Goal: Transaction & Acquisition: Purchase product/service

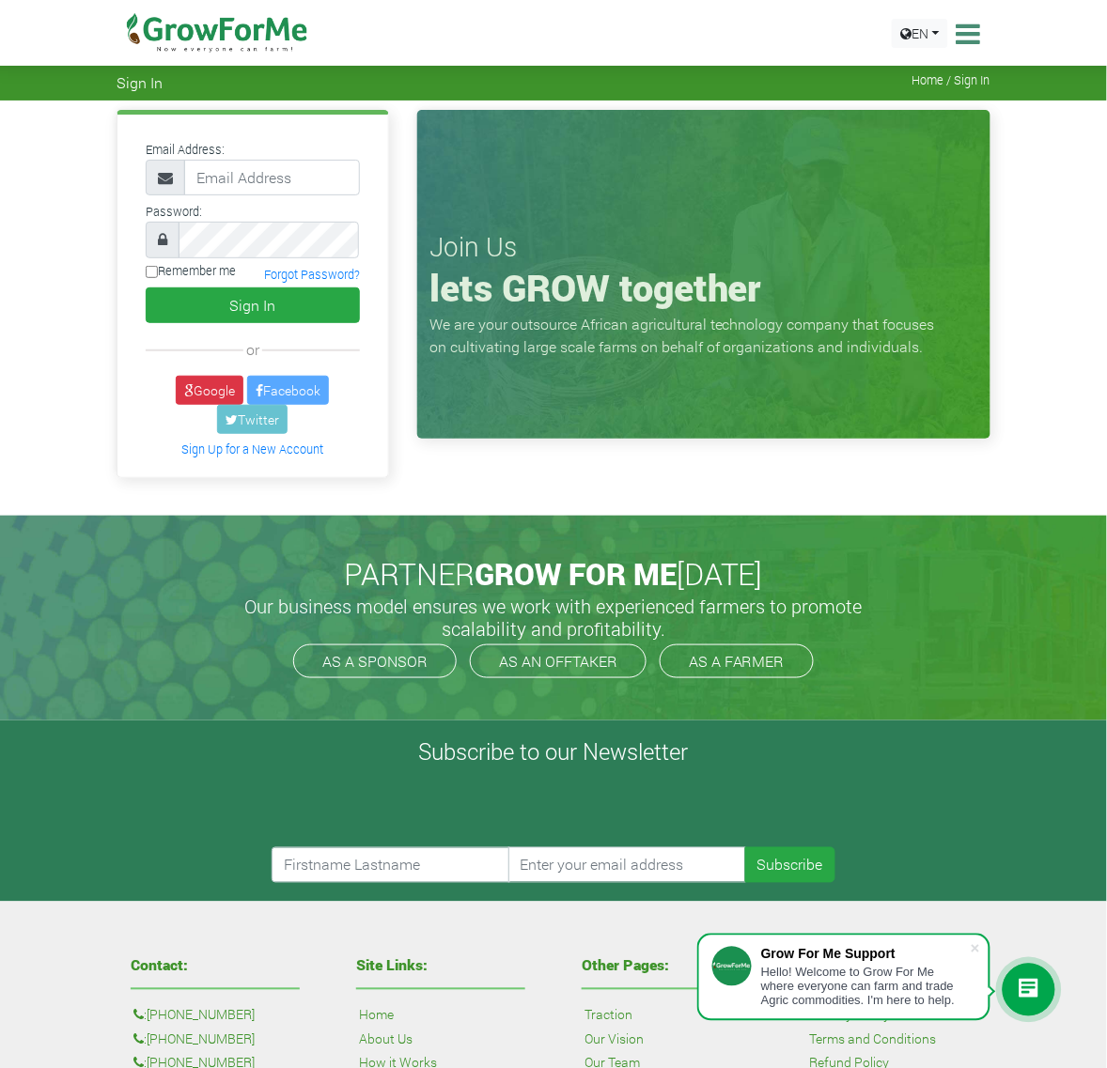
type input "[EMAIL_ADDRESS][DOMAIN_NAME]"
click at [312, 275] on link "Forgot Password?" at bounding box center [312, 274] width 96 height 15
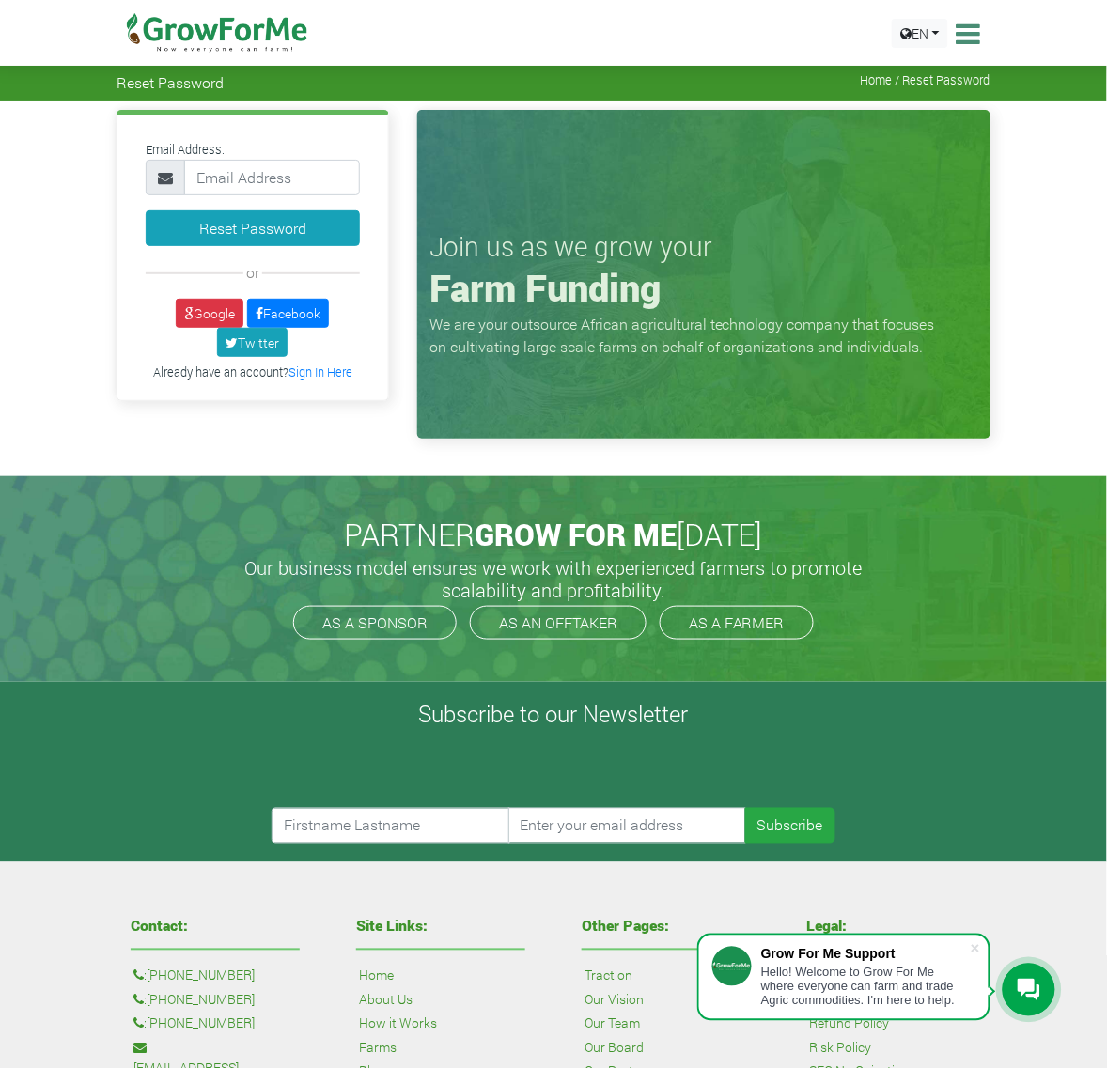
click at [260, 199] on div "Email Address: Reset Password or" at bounding box center [252, 258] width 271 height 286
click at [263, 189] on input "email" at bounding box center [272, 178] width 176 height 36
type input "gli.clifford21@gmail.com"
click at [313, 235] on button "Reset Password" at bounding box center [253, 228] width 214 height 36
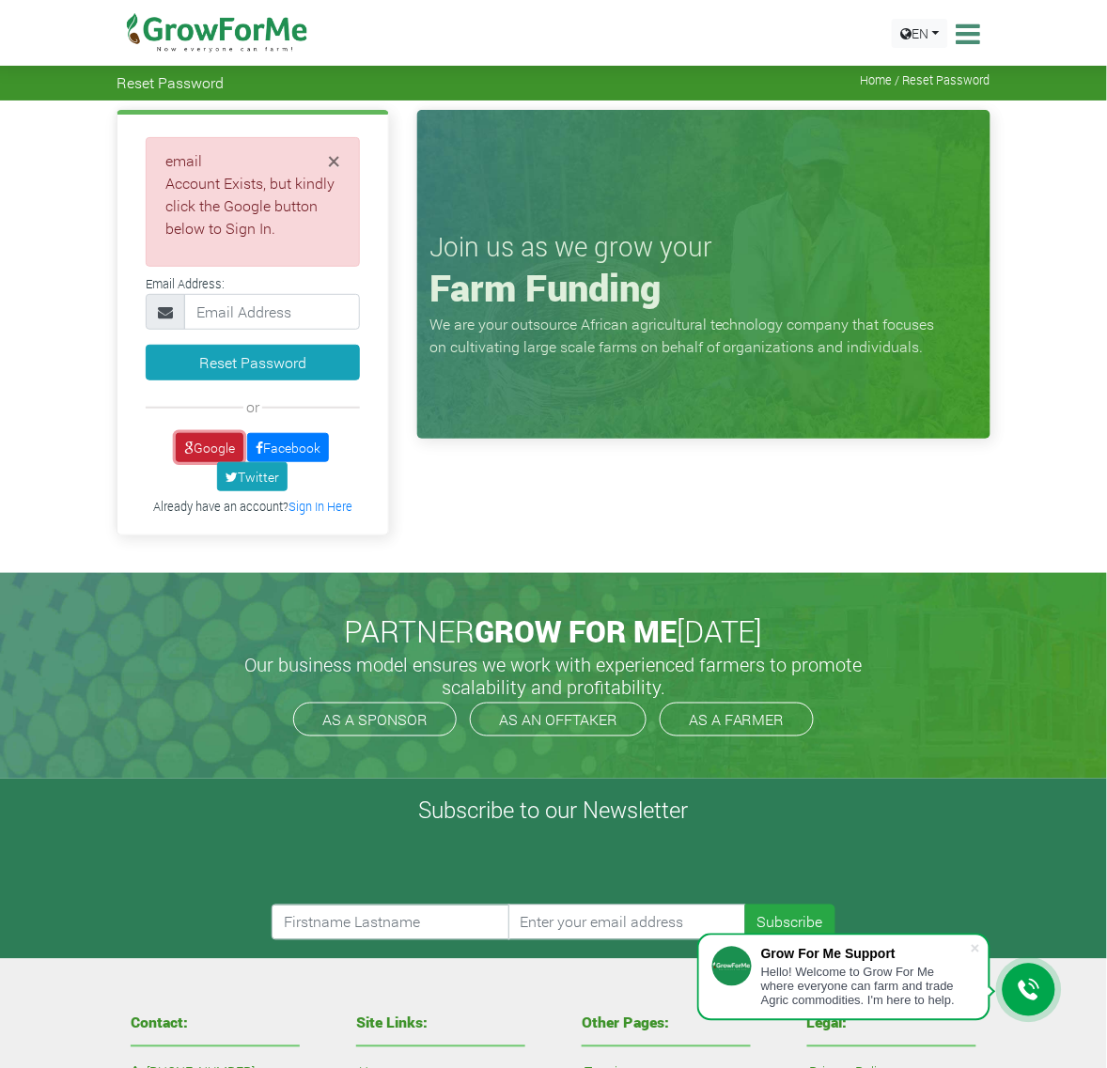
click at [205, 451] on link "Google" at bounding box center [210, 447] width 68 height 29
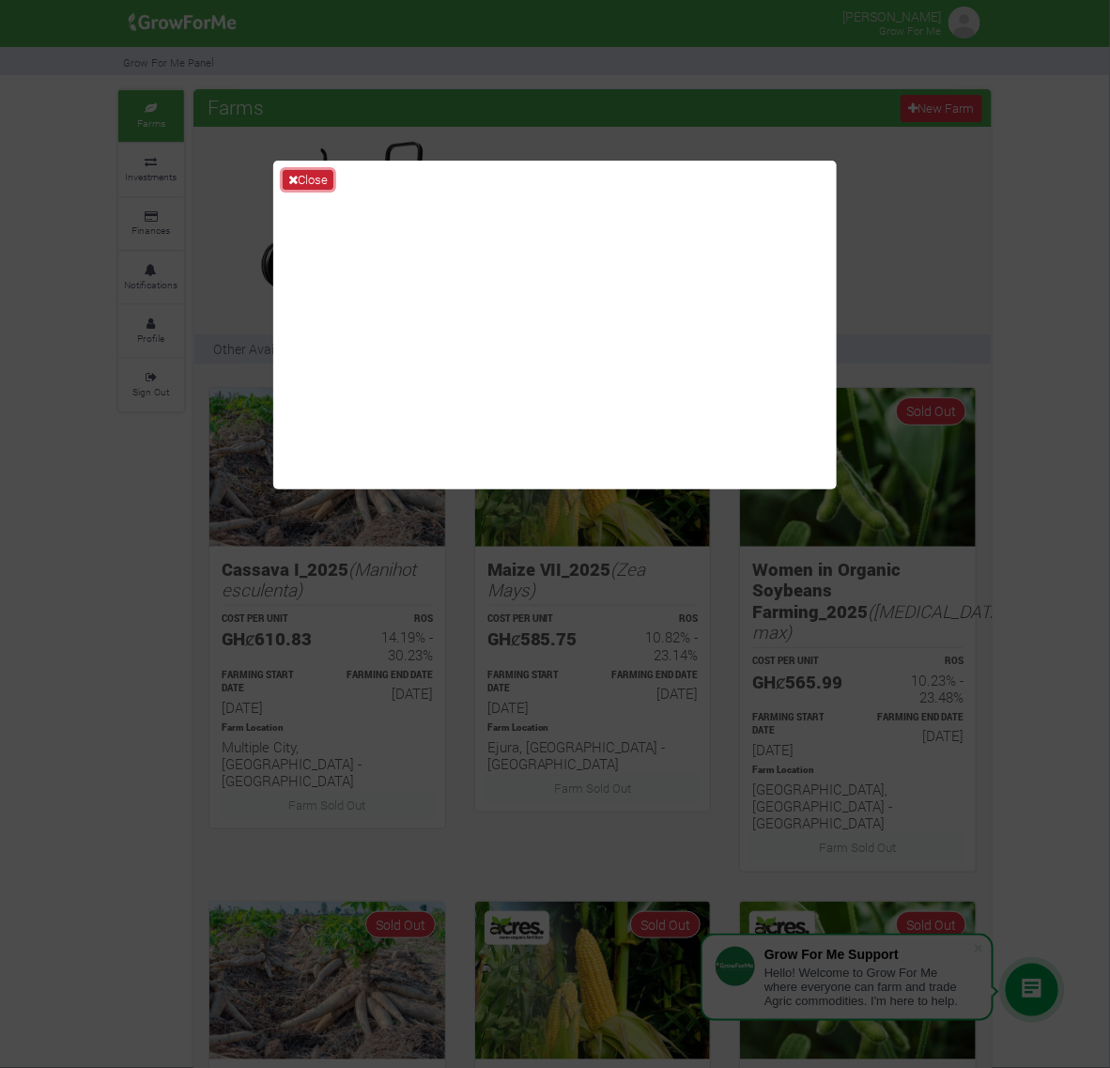
click at [316, 176] on button "Close" at bounding box center [308, 180] width 51 height 21
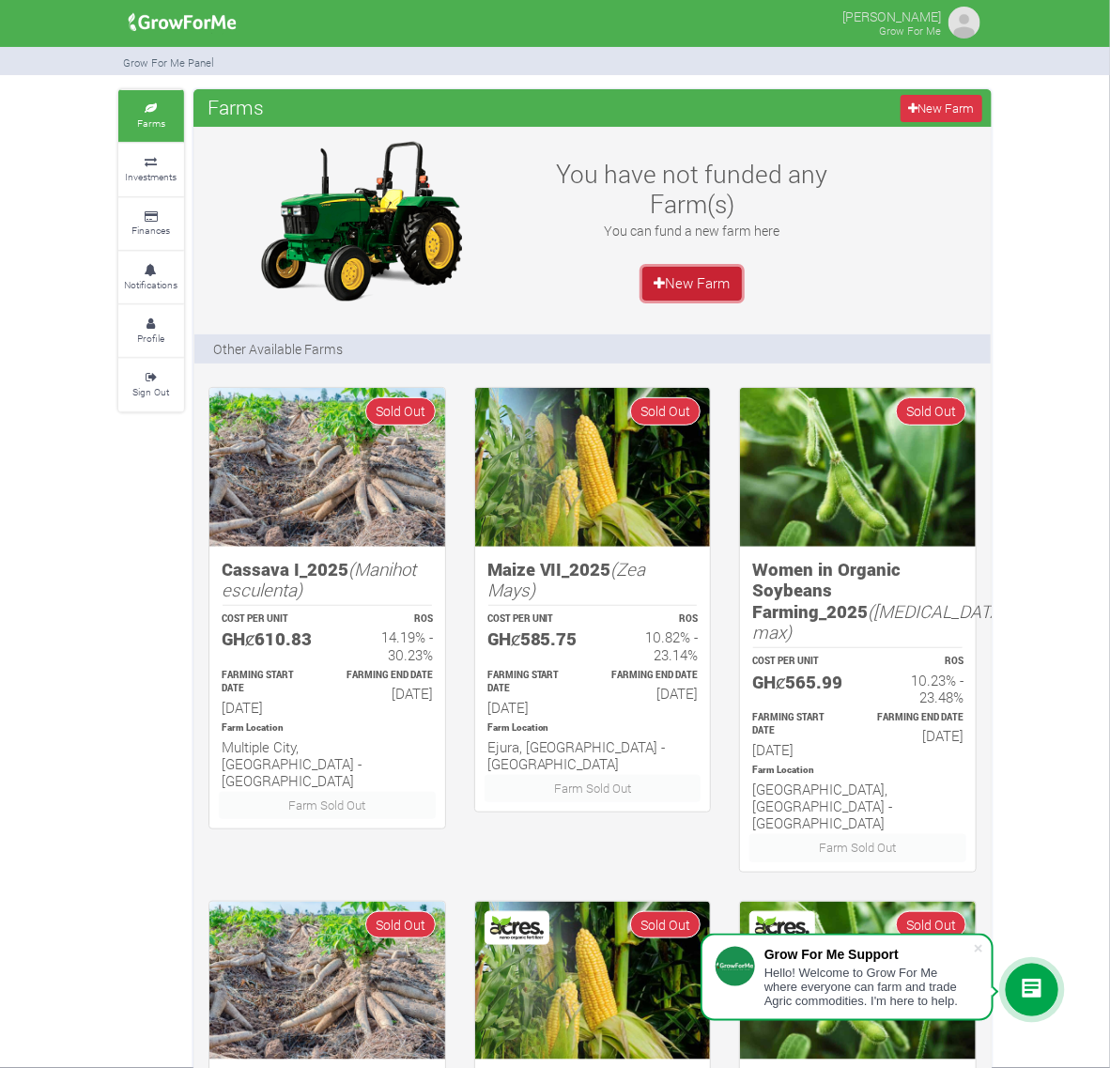
click at [695, 293] on link "New Farm" at bounding box center [693, 284] width 100 height 34
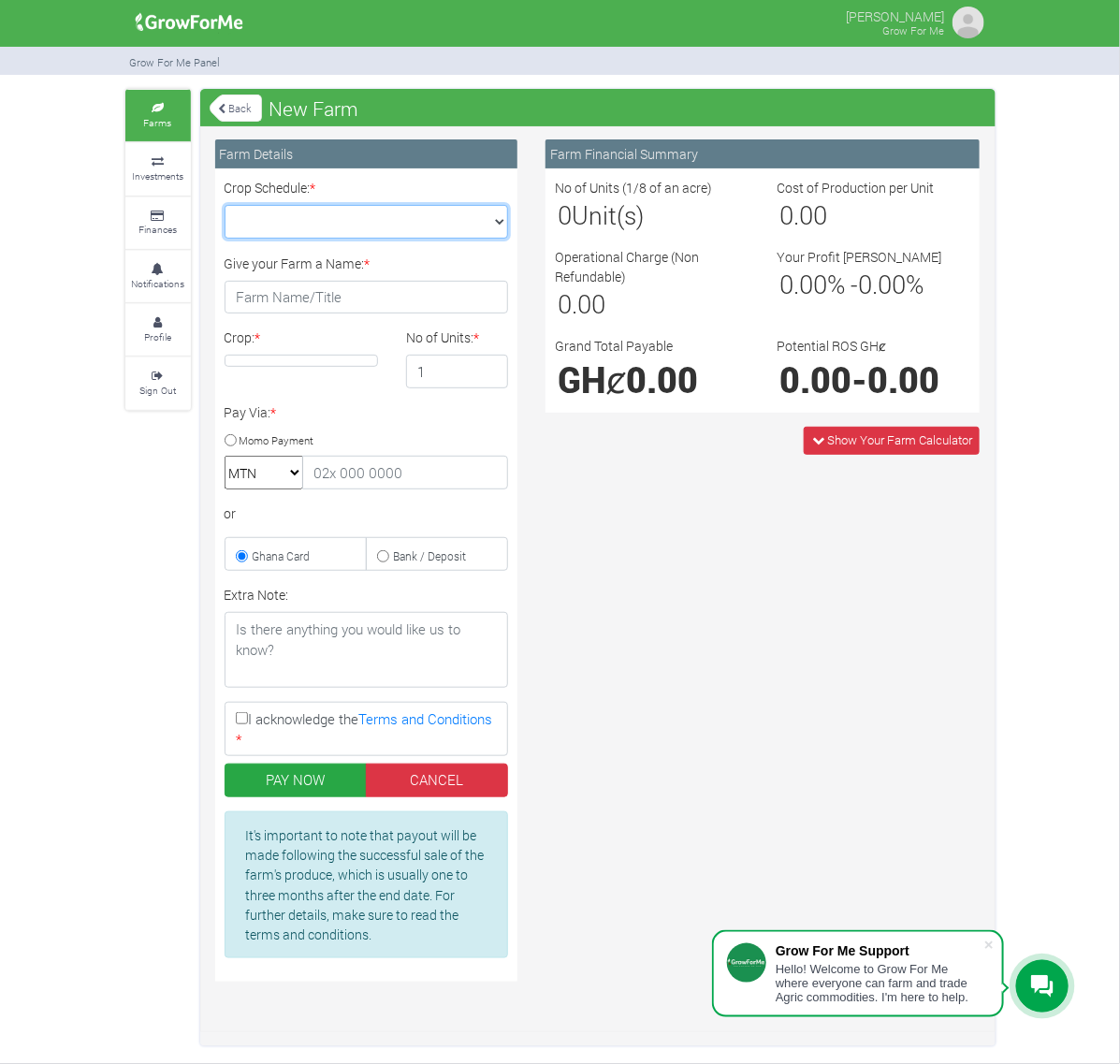
click at [480, 223] on select "Crop Schedule: *" at bounding box center [366, 222] width 284 height 34
click at [501, 221] on select "Crop Schedule: *" at bounding box center [366, 222] width 284 height 34
click at [838, 442] on span "Show Your Farm Calculator" at bounding box center [900, 439] width 145 height 17
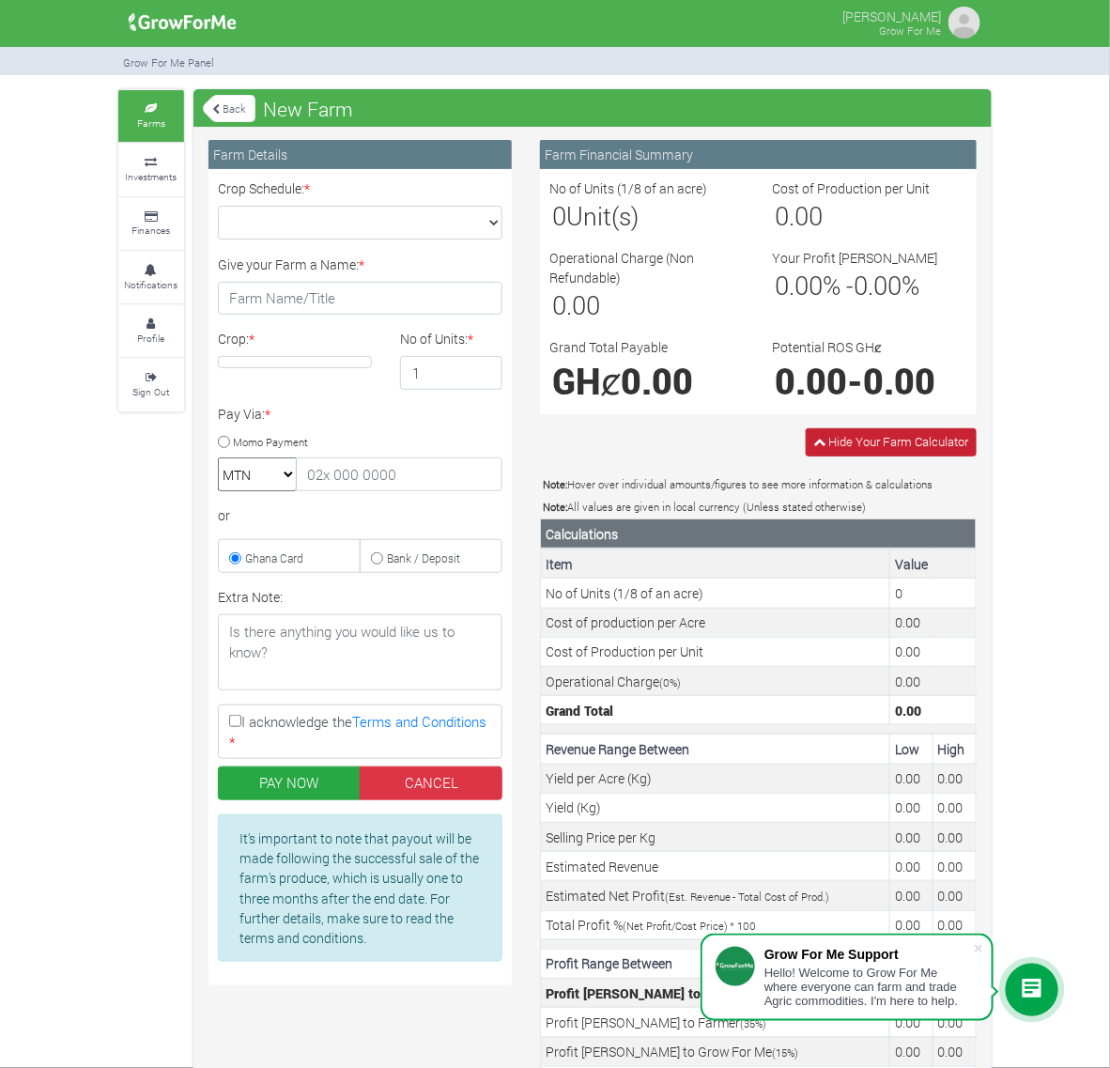
click at [843, 443] on span "Hide Your Farm Calculator" at bounding box center [899, 441] width 140 height 17
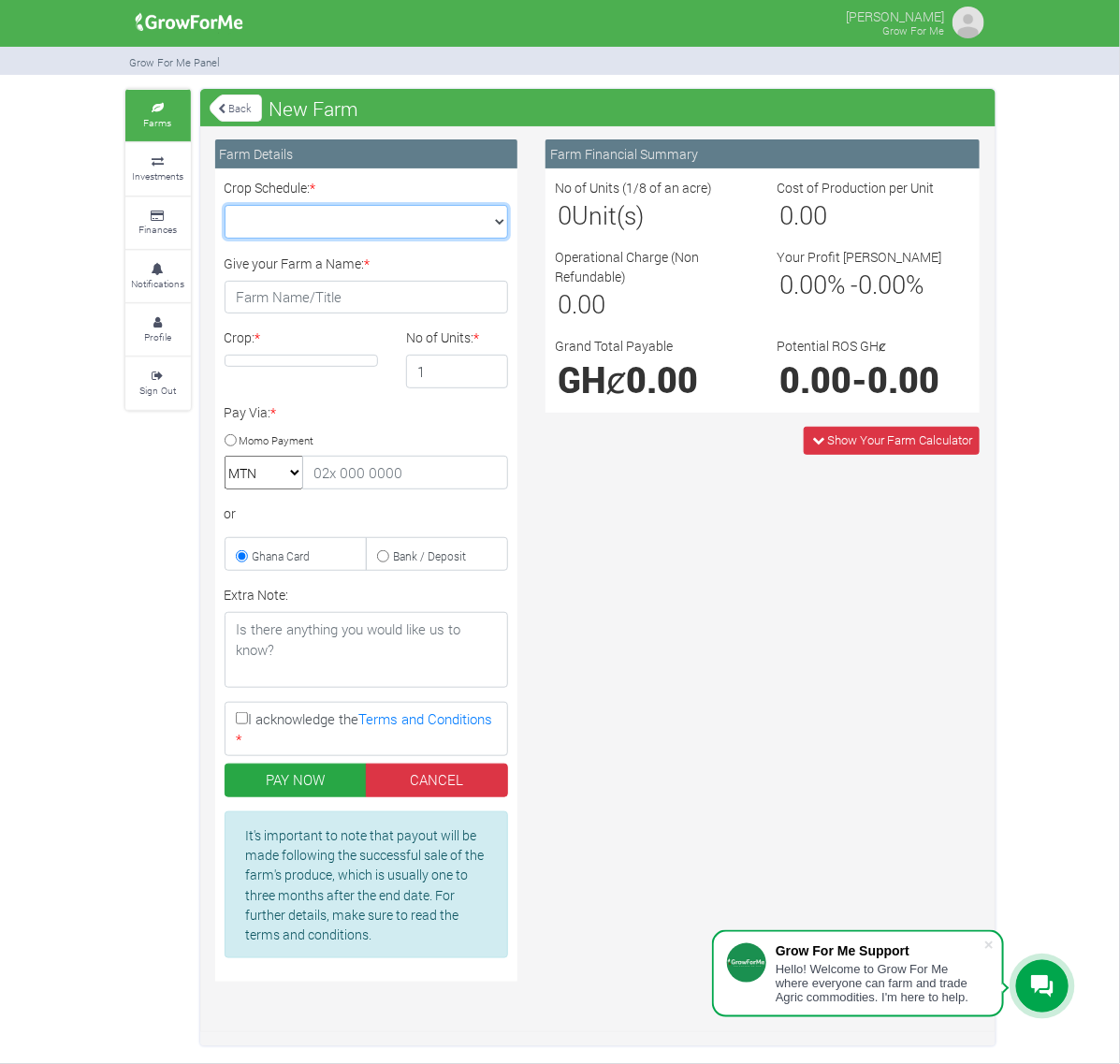
click at [446, 230] on select "Crop Schedule: *" at bounding box center [366, 222] width 284 height 34
click at [164, 151] on link "Investments" at bounding box center [158, 169] width 66 height 52
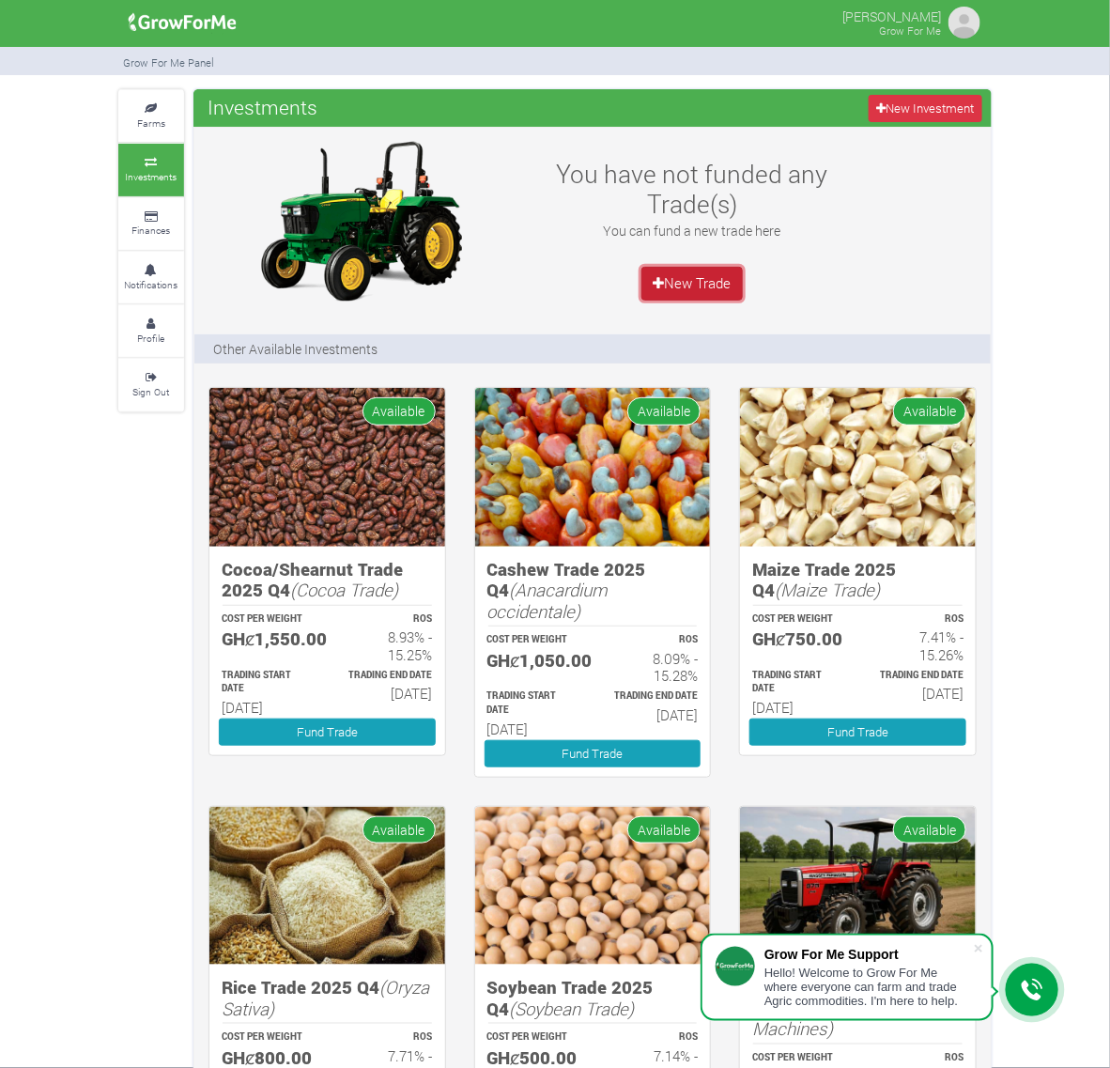
click at [707, 285] on link "New Trade" at bounding box center [692, 284] width 101 height 34
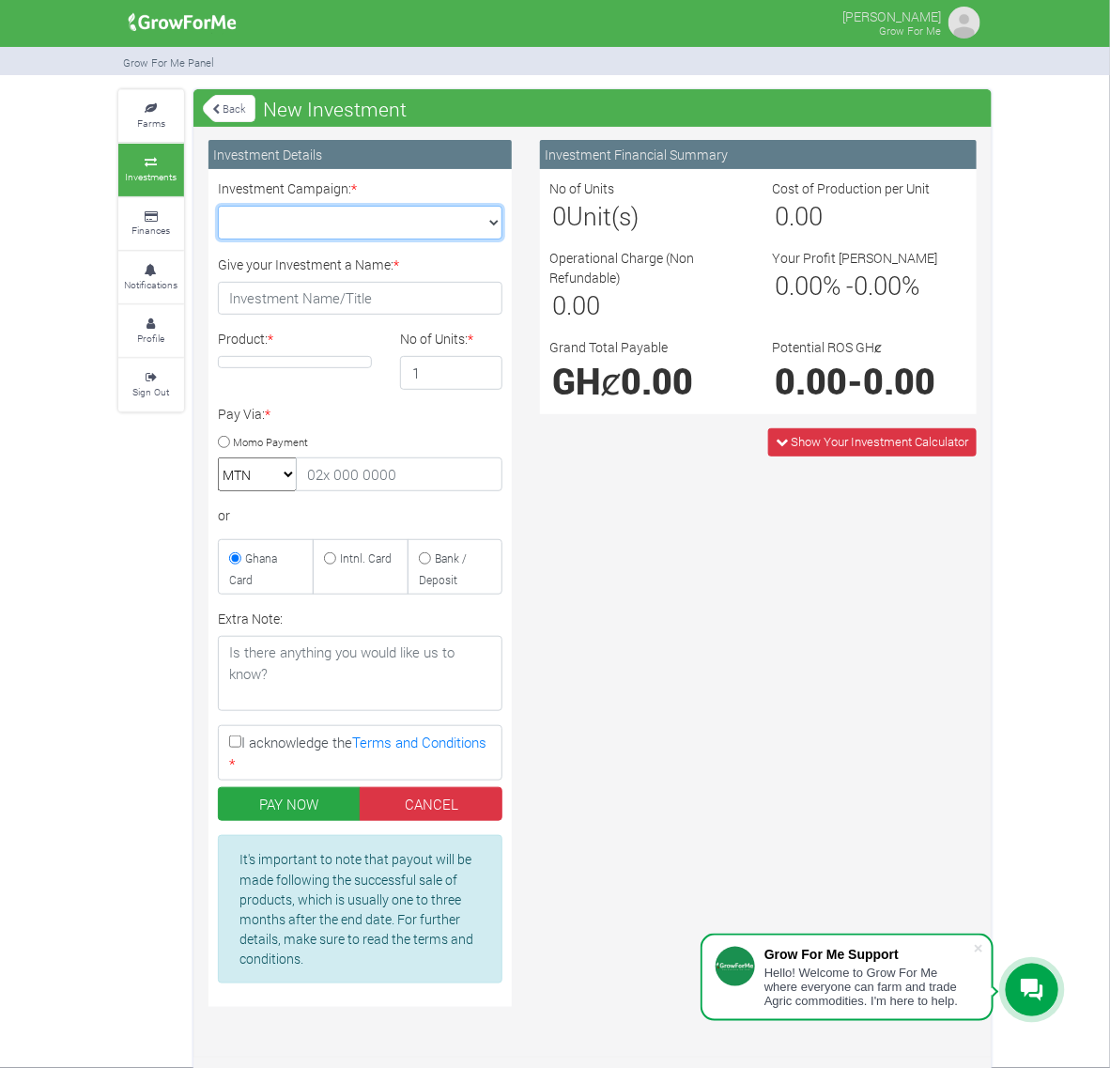
click at [480, 213] on select "Maize Trade 2025 Q4 (Maize Trade :: [DATE] - [DATE]) Cashew Trade 2025 Q4 (Cash…" at bounding box center [360, 223] width 285 height 34
select select "43"
click at [218, 206] on select "Maize Trade 2025 Q4 (Maize Trade :: [DATE] - [DATE]) Cashew Trade 2025 Q4 (Cash…" at bounding box center [360, 223] width 285 height 34
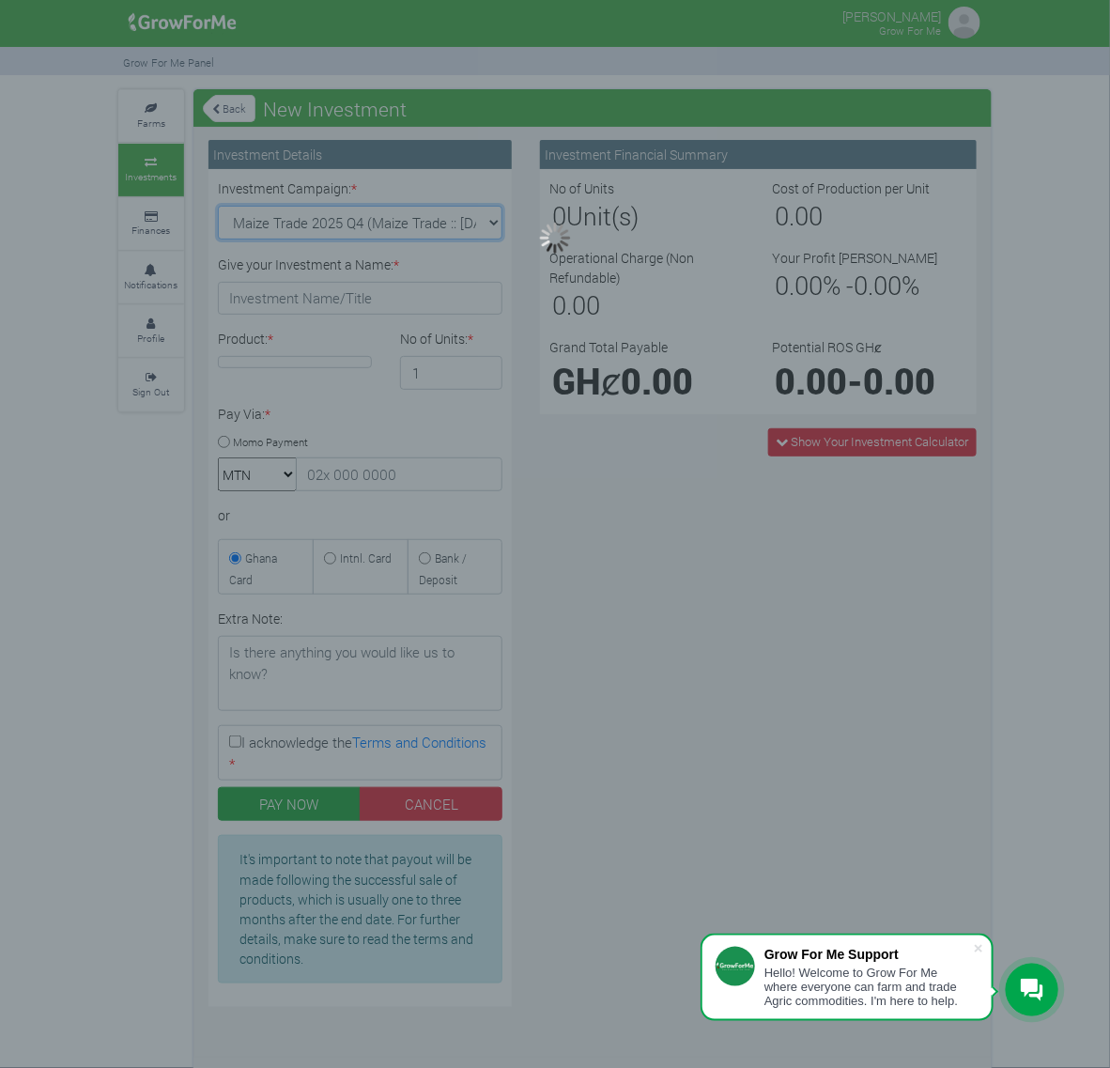
type input "1"
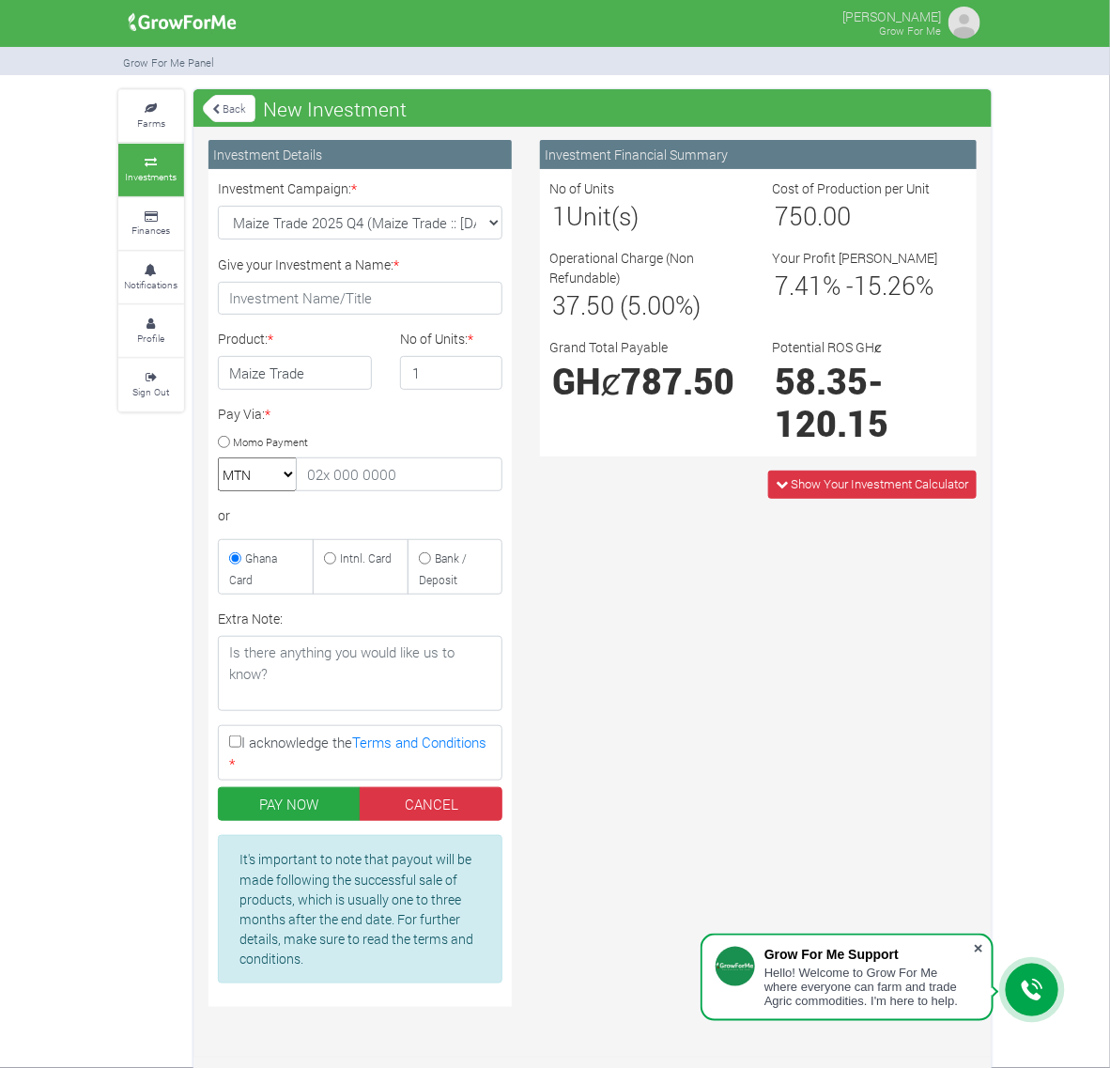
click at [983, 953] on span at bounding box center [978, 948] width 19 height 19
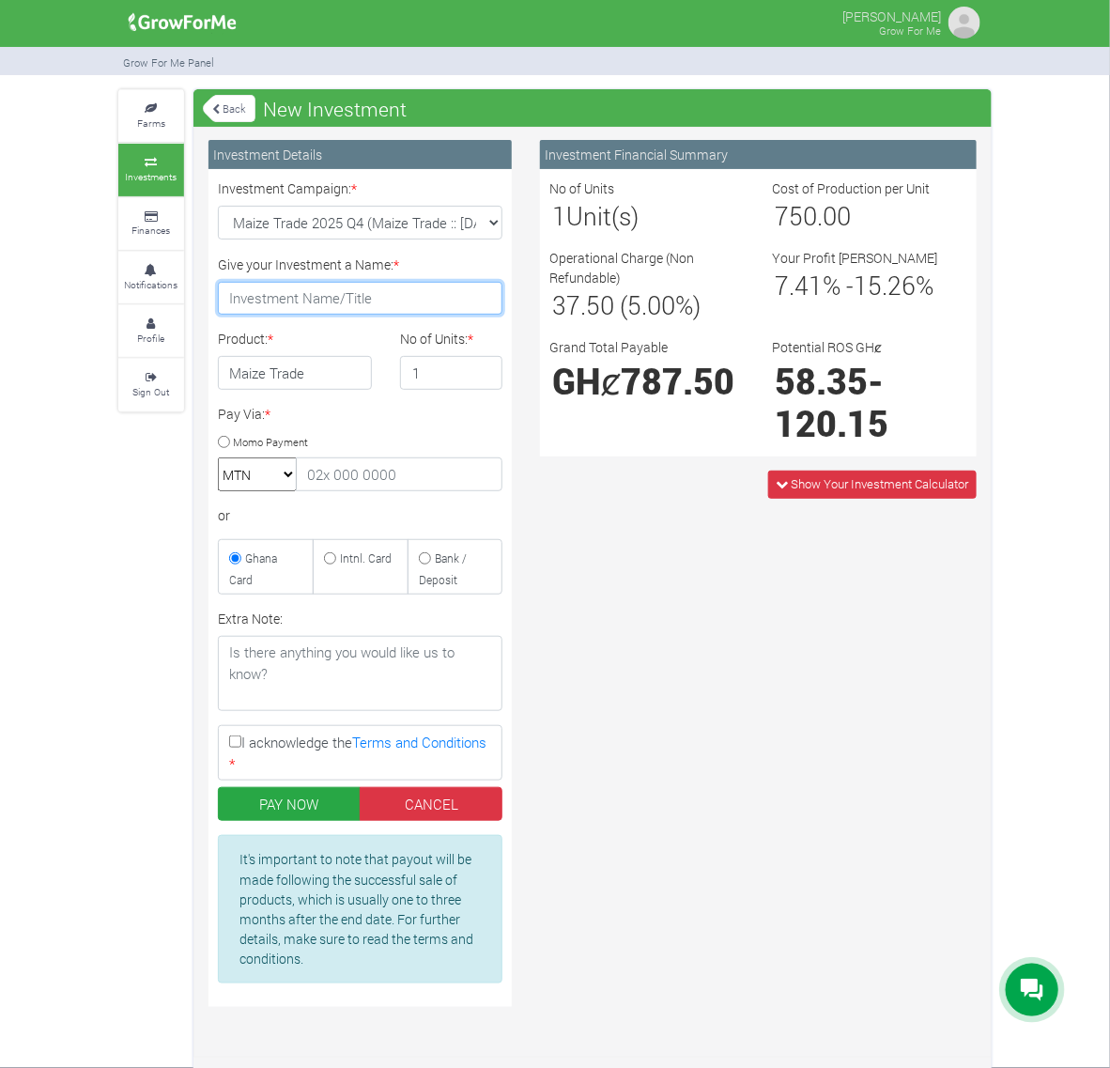
click at [388, 306] on input "Give your Investment a Name: *" at bounding box center [360, 299] width 285 height 34
click at [429, 371] on input "1" at bounding box center [451, 373] width 102 height 34
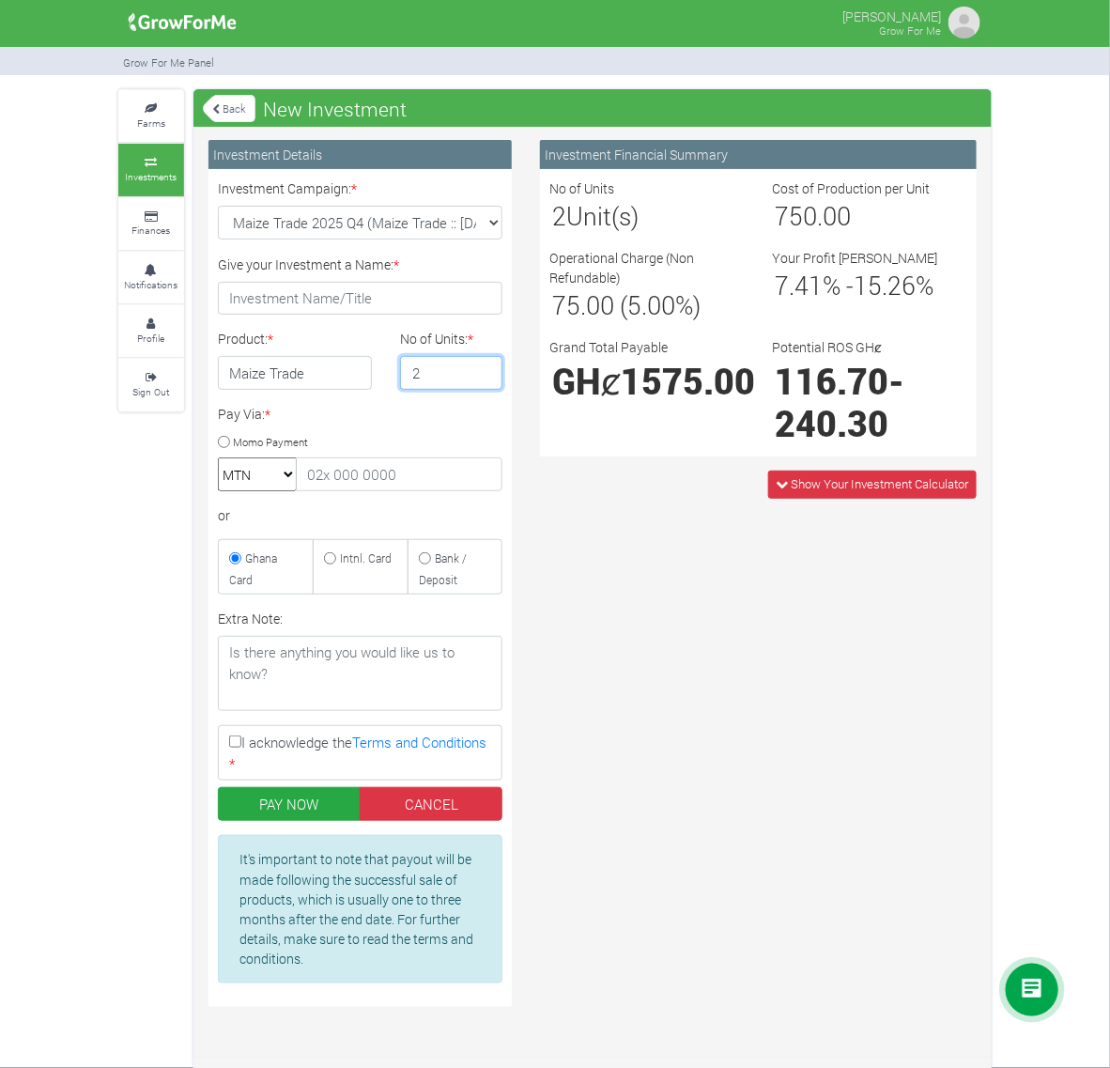
type input "2"
click at [494, 216] on select "Maize Trade 2025 Q4 (Maize Trade :: [DATE] - [DATE]) Cashew Trade 2025 Q4 (Cash…" at bounding box center [360, 223] width 285 height 34
select select "45"
click at [218, 206] on select "Maize Trade 2025 Q4 (Maize Trade :: [DATE] - [DATE]) Cashew Trade 2025 Q4 (Cash…" at bounding box center [360, 223] width 285 height 34
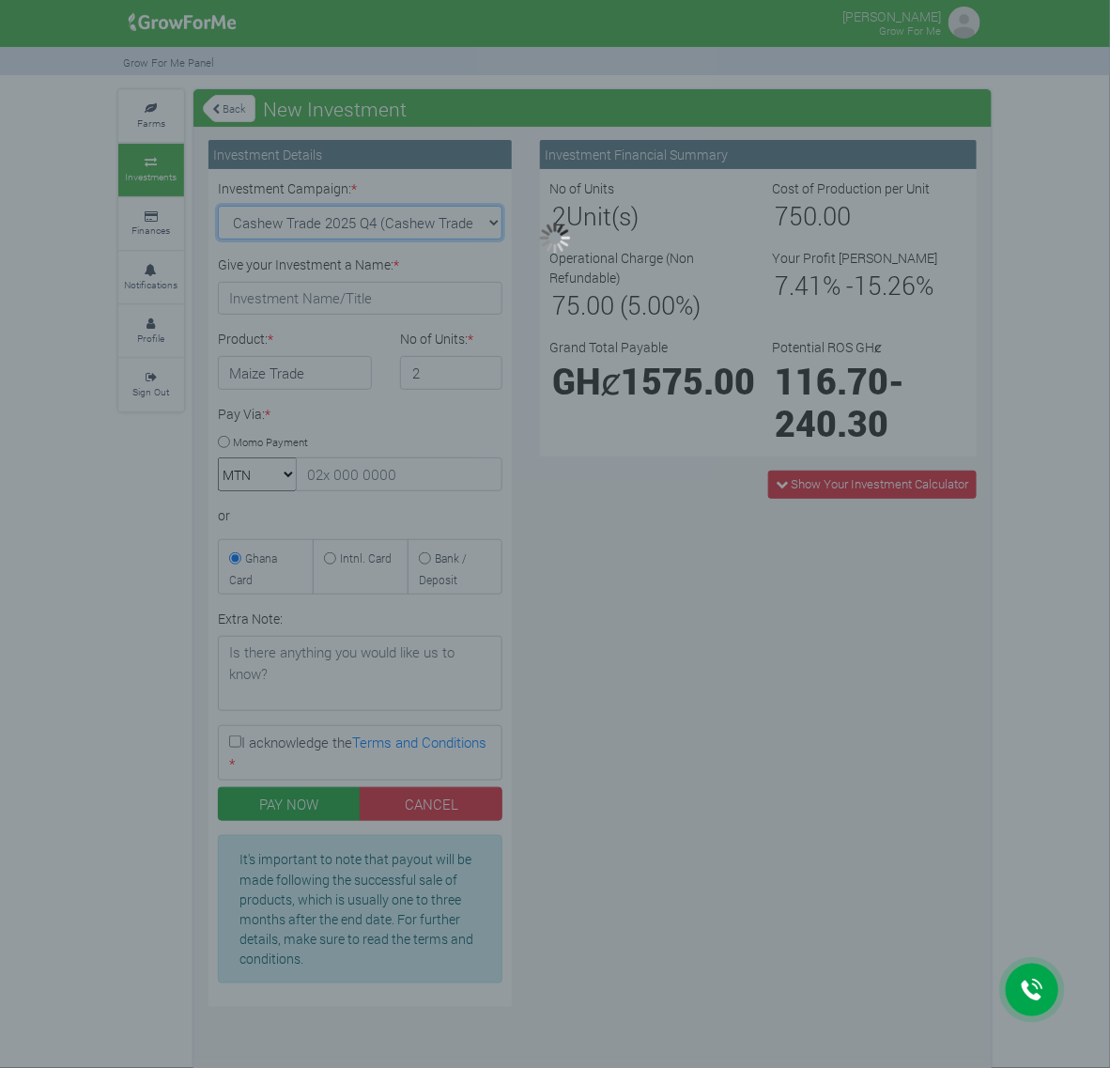
type input "1"
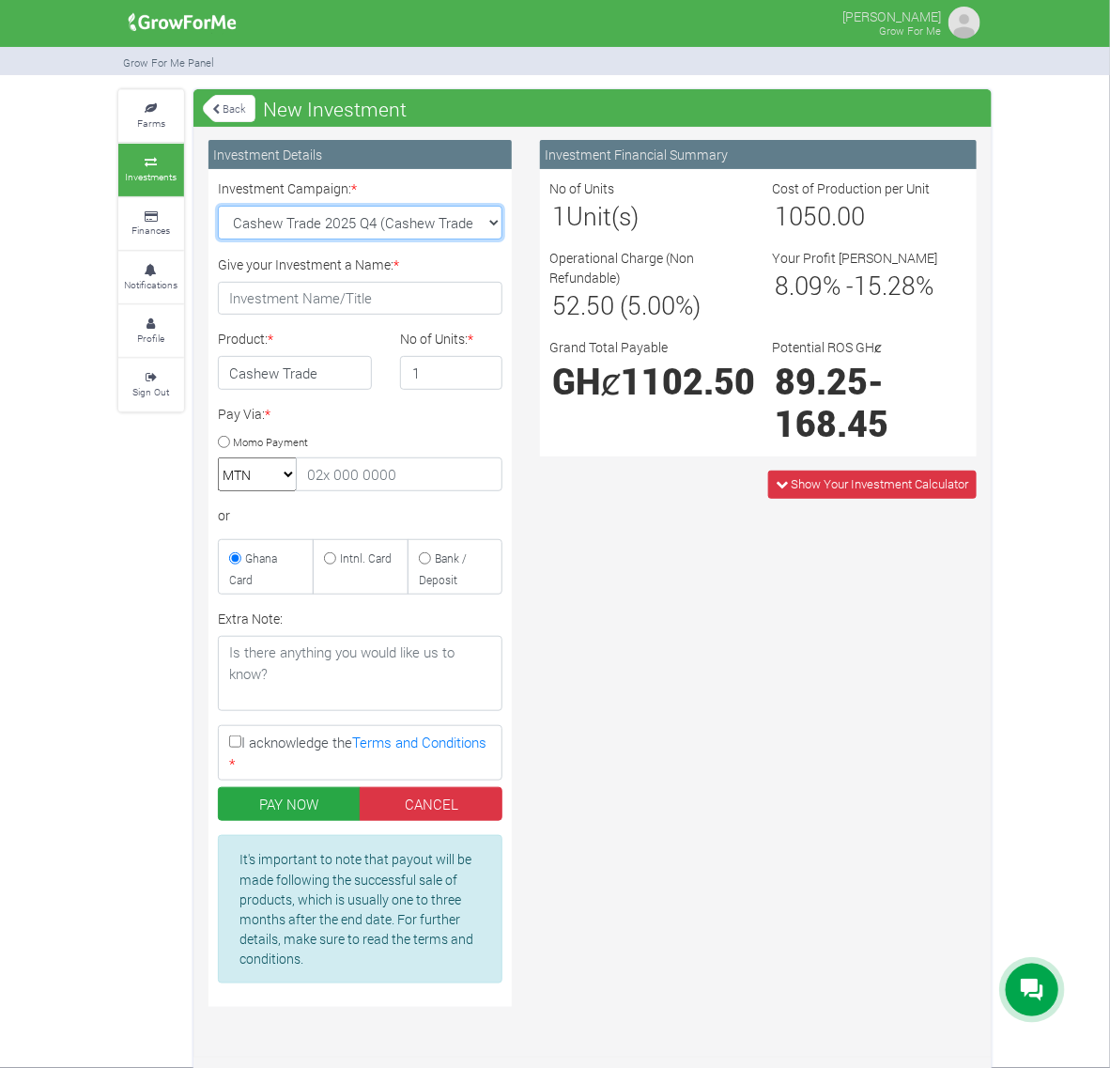
click at [490, 211] on select "Maize Trade 2025 Q4 (Maize Trade :: [DATE] - [DATE]) Cashew Trade 2025 Q4 (Cash…" at bounding box center [360, 223] width 285 height 34
select select "42"
click at [218, 206] on select "Maize Trade 2025 Q4 (Maize Trade :: [DATE] - [DATE]) Cashew Trade 2025 Q4 (Cash…" at bounding box center [360, 223] width 285 height 34
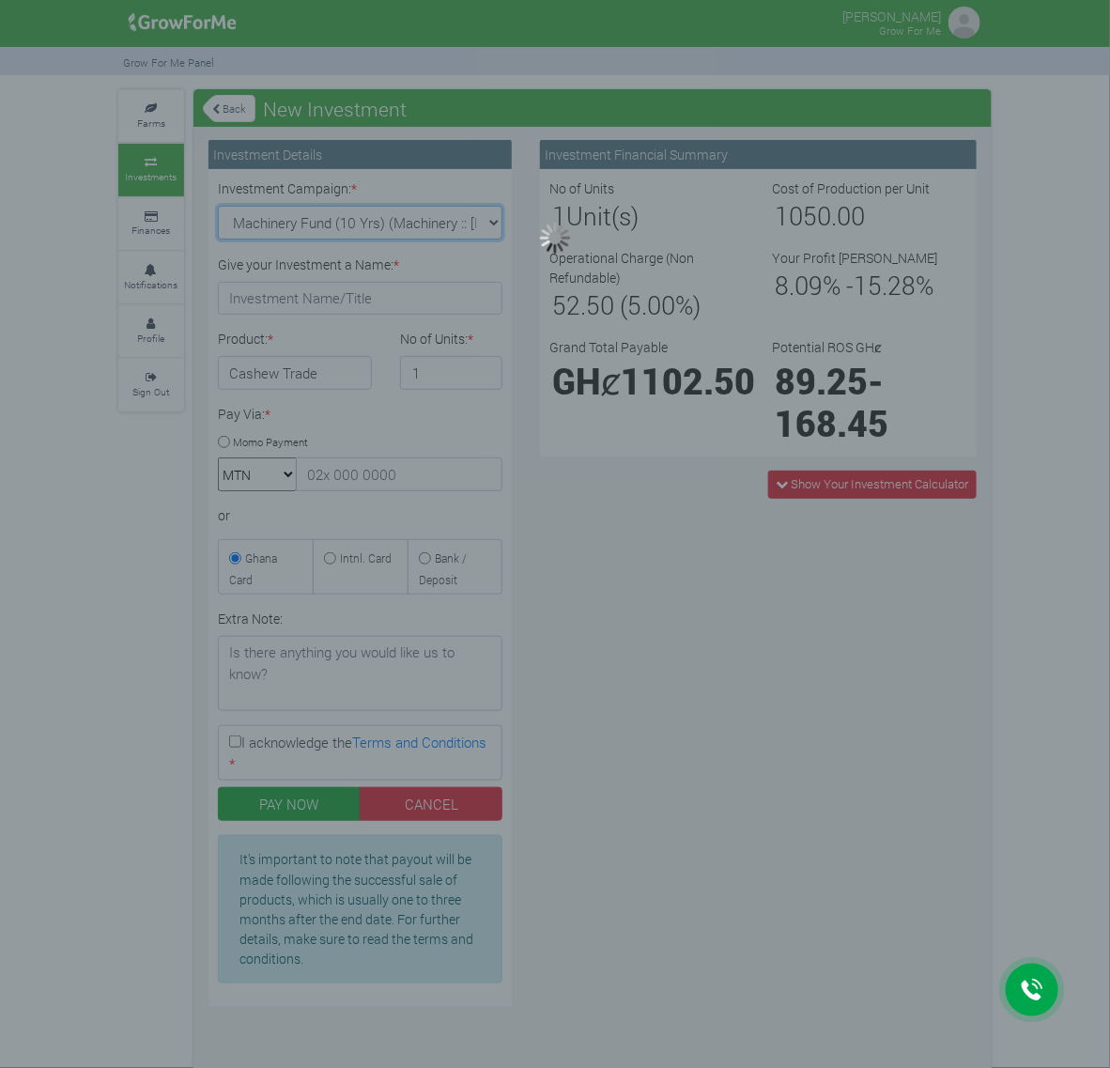
type input "1"
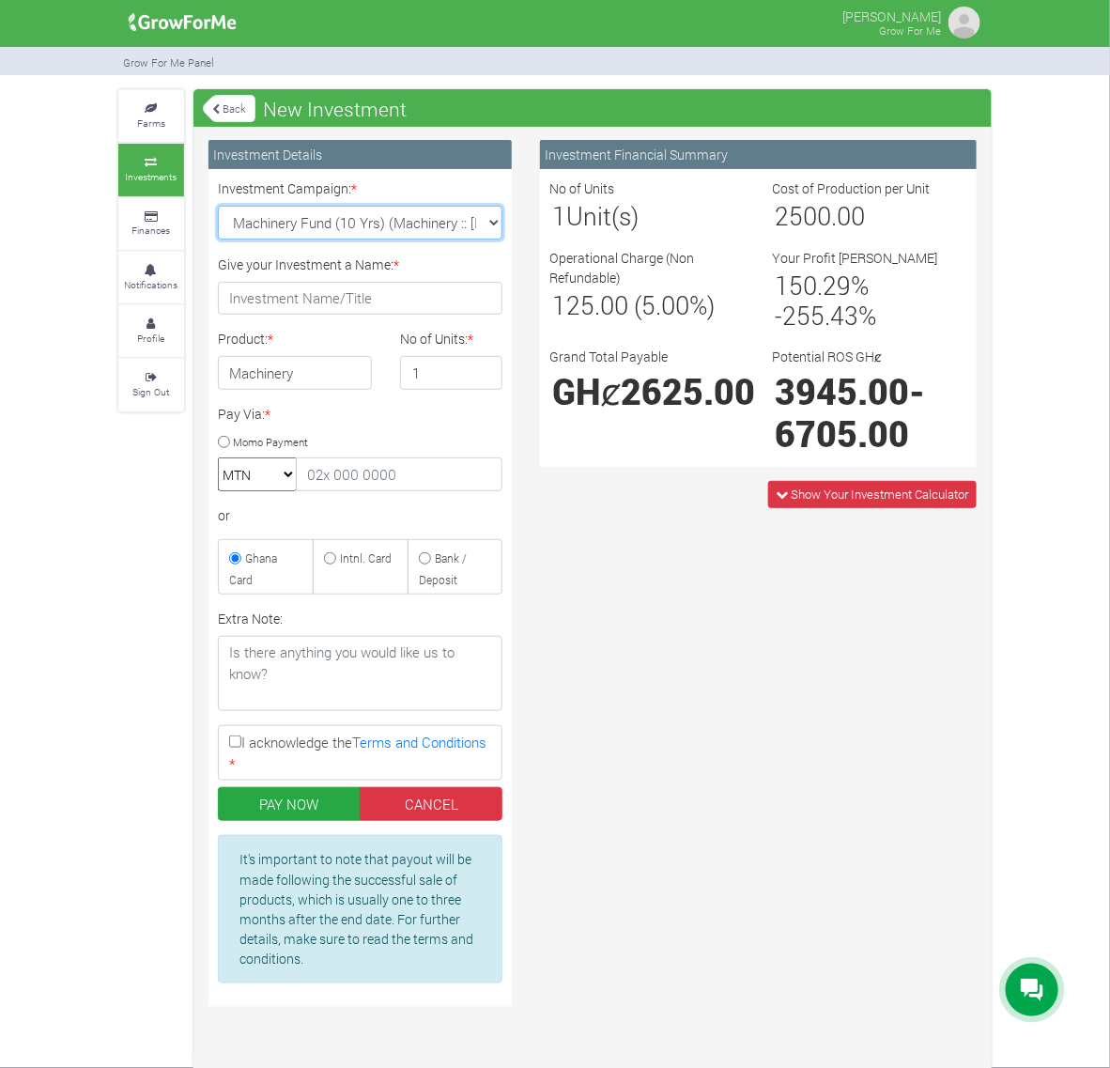
click at [477, 226] on select "Maize Trade 2025 Q4 (Maize Trade :: [DATE] - [DATE]) Cashew Trade 2025 Q4 (Cash…" at bounding box center [360, 223] width 285 height 34
click at [477, 225] on select "Maize Trade 2025 Q4 (Maize Trade :: [DATE] - [DATE]) Cashew Trade 2025 Q4 (Cash…" at bounding box center [360, 223] width 285 height 34
